Goal: Task Accomplishment & Management: Use online tool/utility

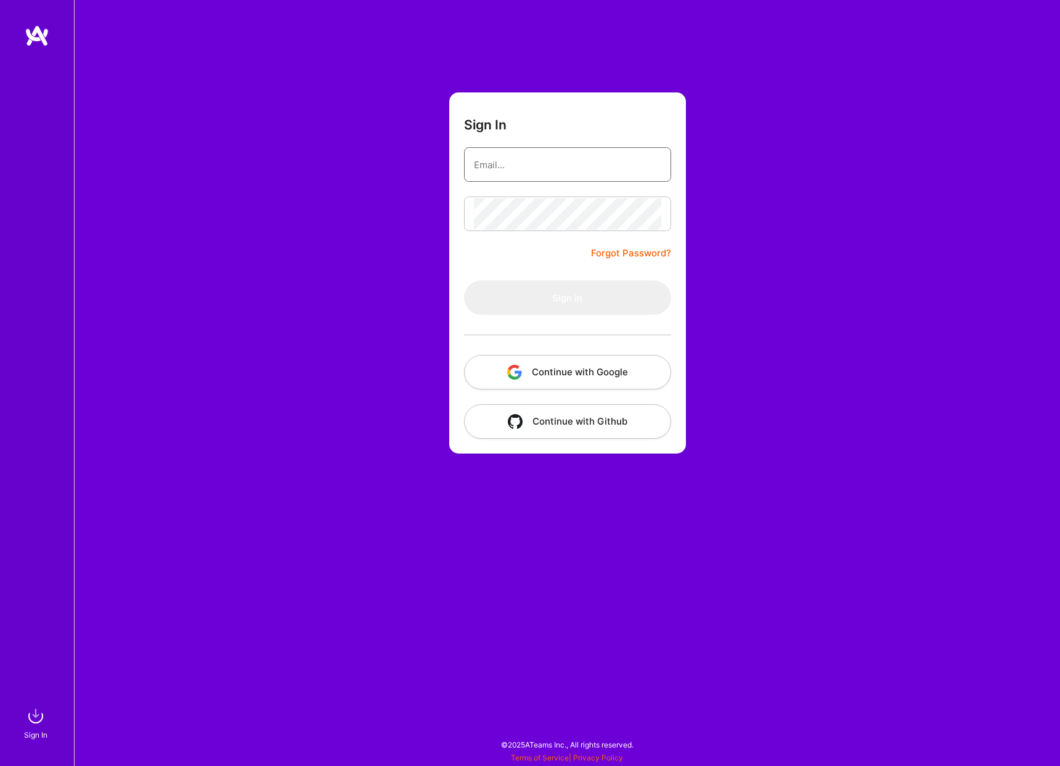
type input "[EMAIL_ADDRESS][DOMAIN_NAME]"
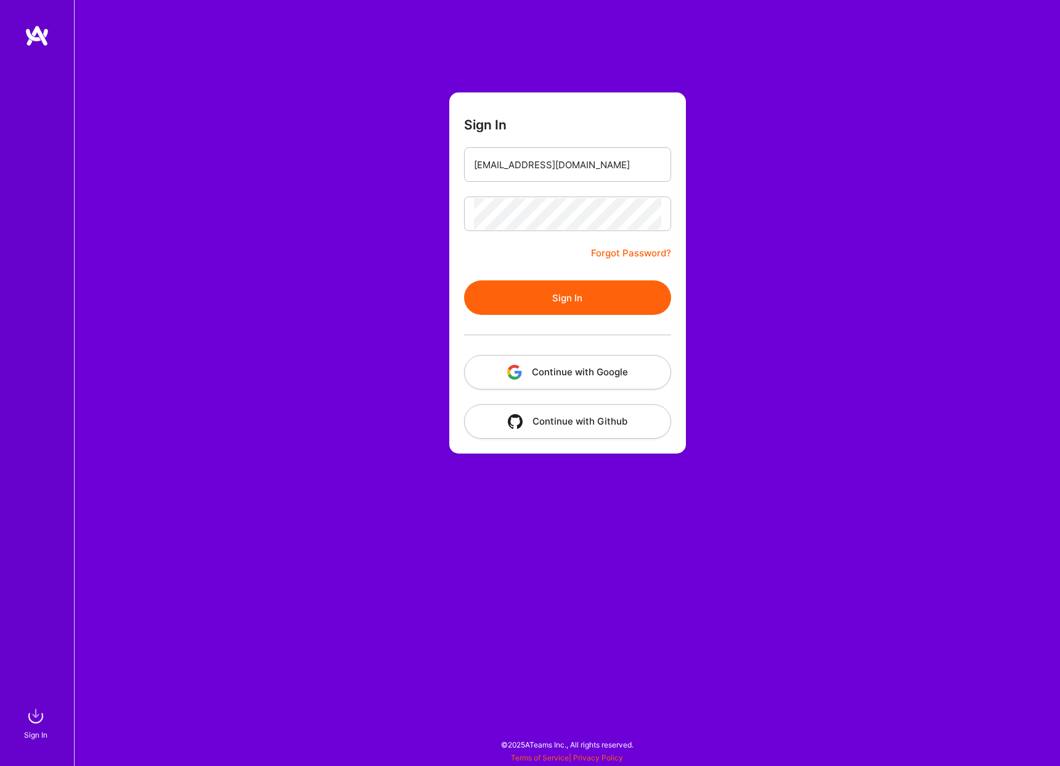
click at [553, 288] on button "Sign In" at bounding box center [567, 297] width 207 height 35
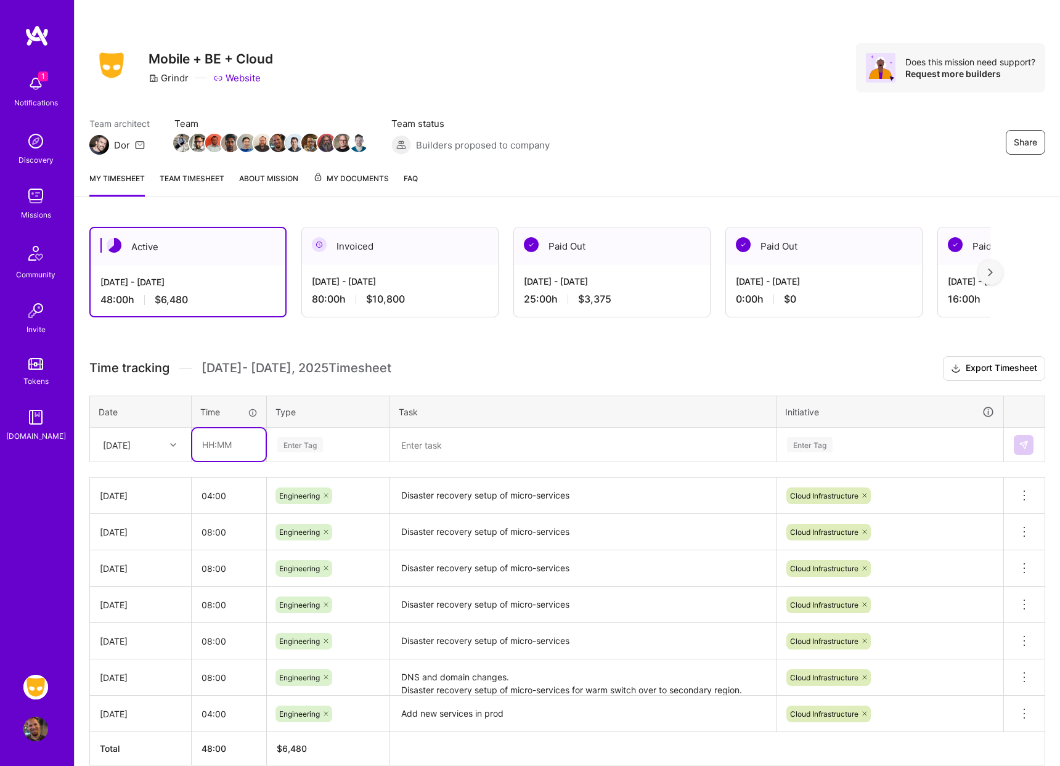
click at [218, 450] on input "text" at bounding box center [228, 444] width 73 height 33
type input "08:00"
click at [213, 497] on input "04:00" at bounding box center [229, 495] width 75 height 33
type input "05:00"
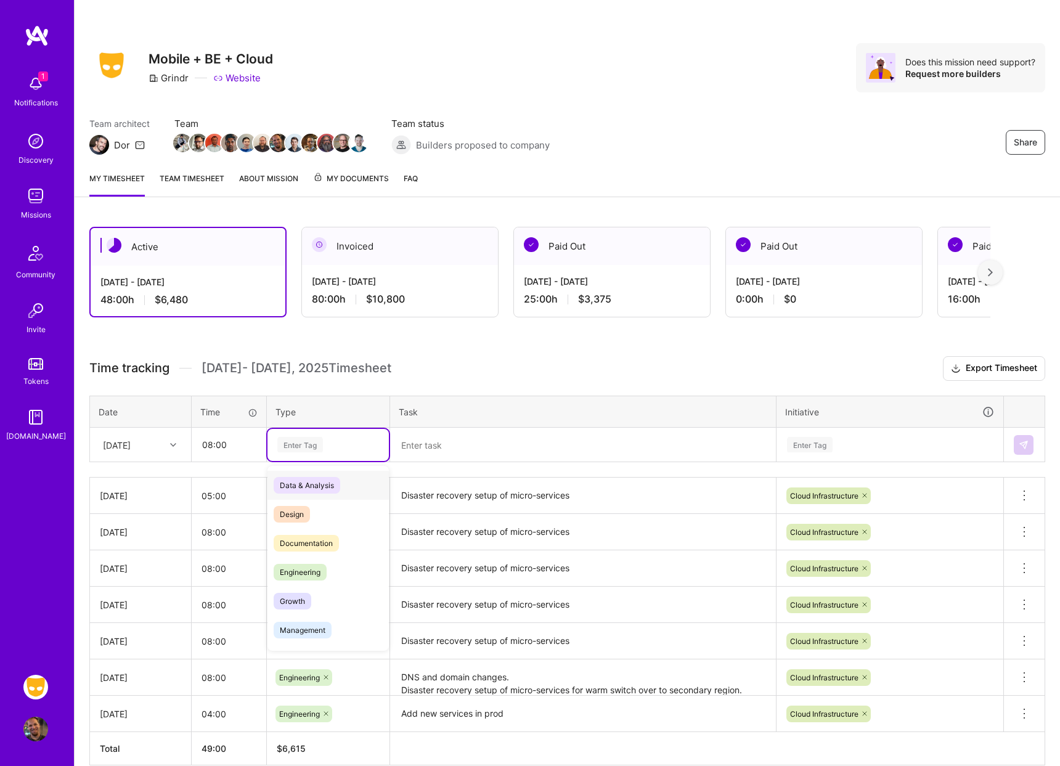
click at [314, 450] on div "Enter Tag" at bounding box center [300, 444] width 46 height 19
click at [315, 570] on span "Engineering" at bounding box center [300, 572] width 53 height 17
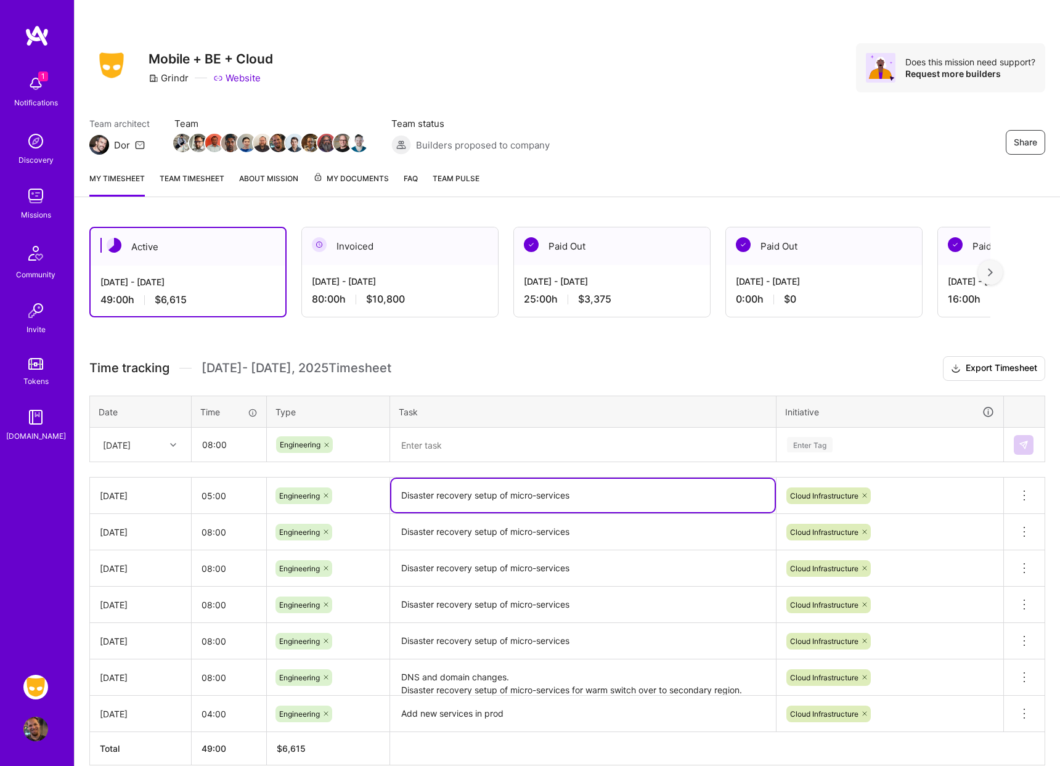
drag, startPoint x: 591, startPoint y: 497, endPoint x: 373, endPoint y: 486, distance: 218.4
click at [373, 486] on tr "Wed, Sep 10 05:00 Engineering Disaster recovery setup of micro-services Cloud I…" at bounding box center [567, 496] width 955 height 36
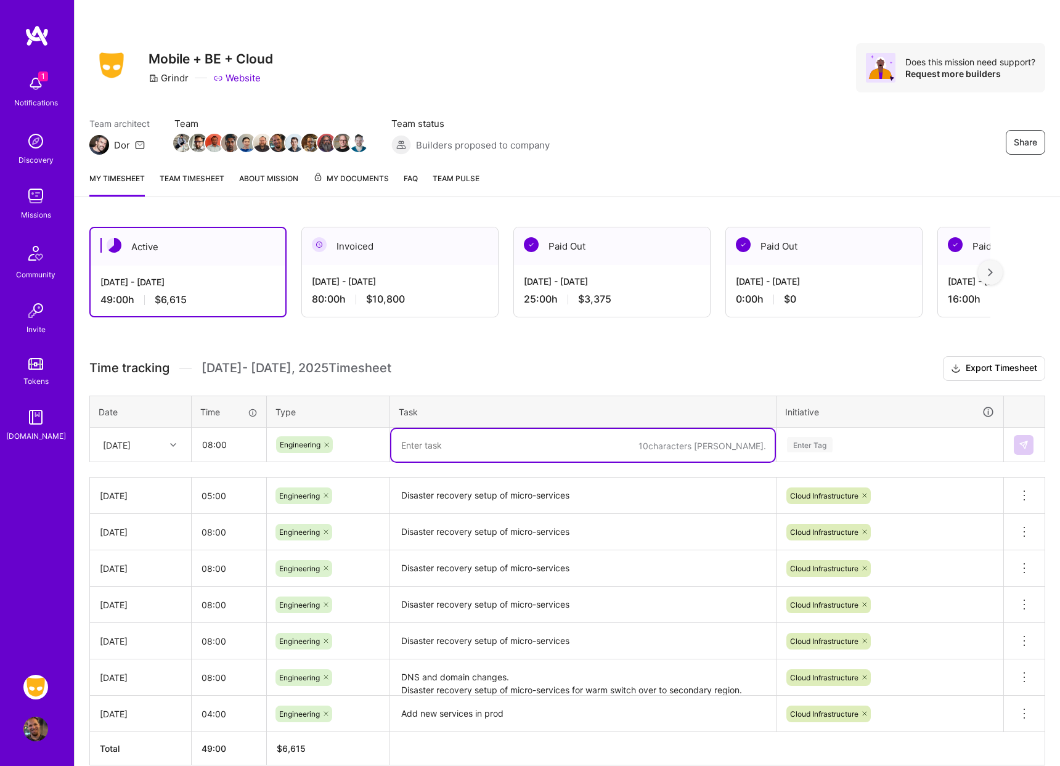
click at [436, 443] on textarea at bounding box center [582, 445] width 383 height 33
paste textarea "Disaster recovery setup of micro-services"
type textarea "Disaster recovery setup of micro-services"
click at [820, 442] on div "Enter Tag" at bounding box center [810, 444] width 46 height 19
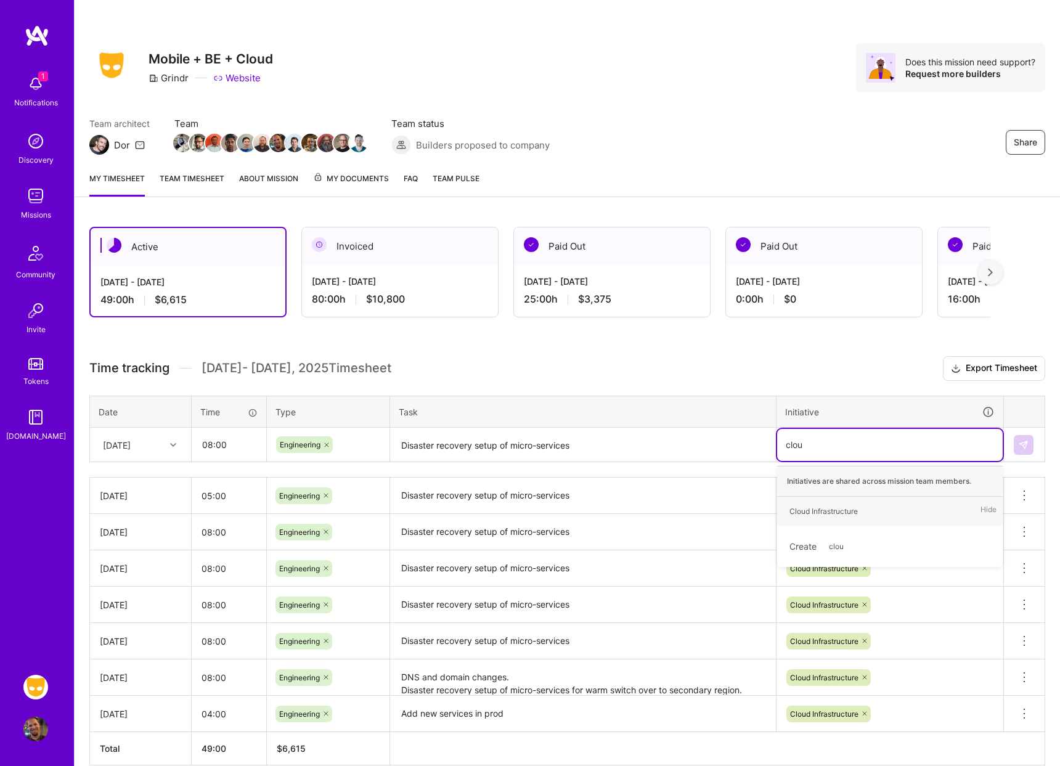
type input "cloud"
click at [811, 510] on div "Cloud Infrastructure" at bounding box center [823, 511] width 68 height 13
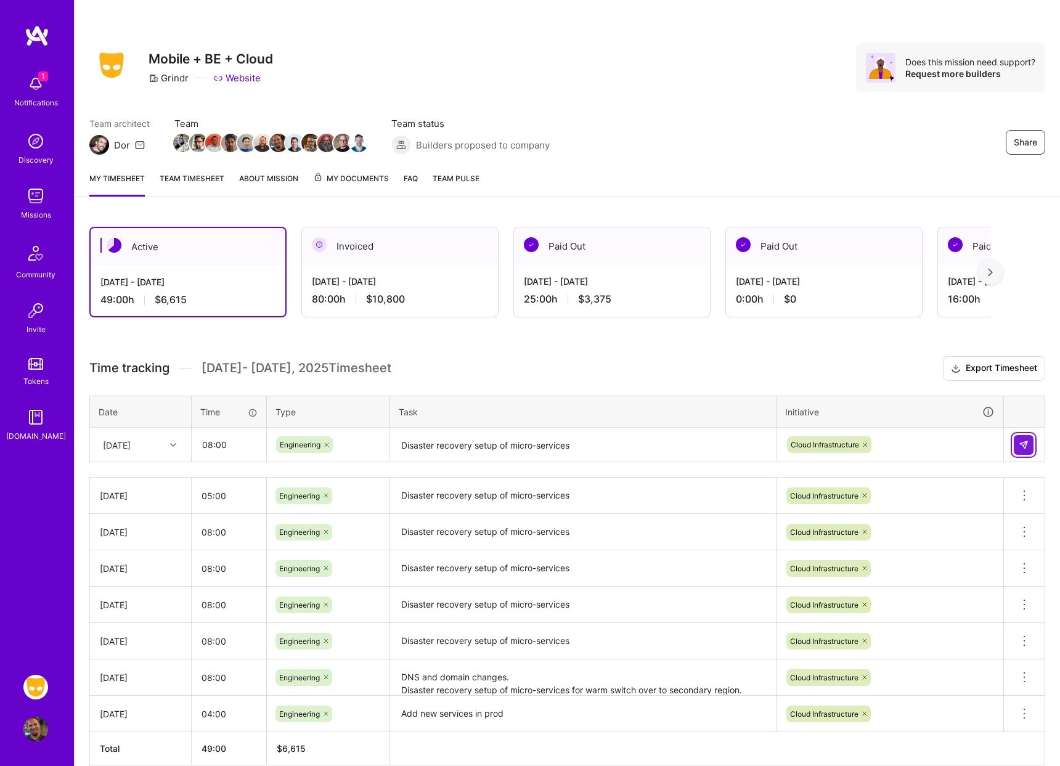
click at [1026, 451] on button at bounding box center [1024, 445] width 20 height 20
